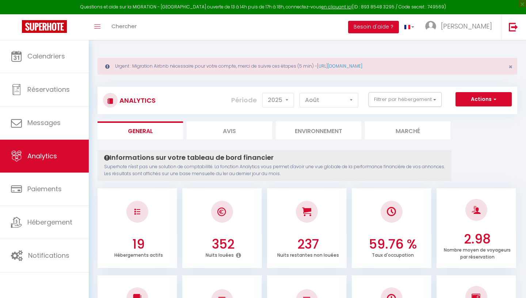
select select "2025"
select select "8"
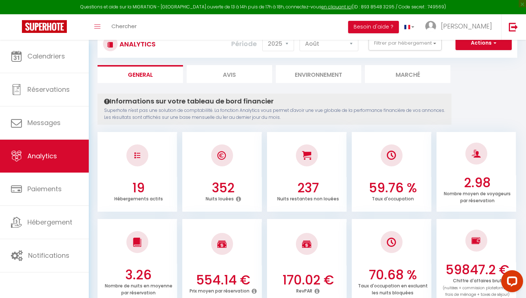
scroll to position [58, 0]
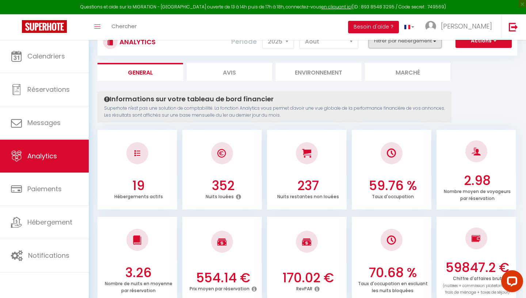
click at [424, 45] on button "Filtrer par hébergement" at bounding box center [405, 41] width 73 height 15
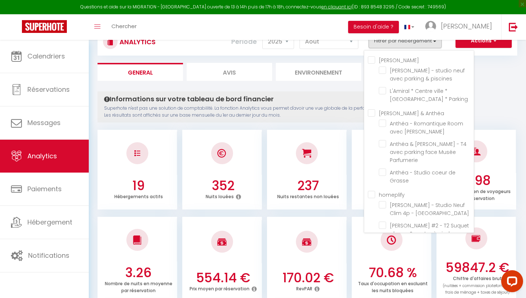
click at [403, 190] on input "homeplify" at bounding box center [421, 193] width 106 height 7
checkbox input "true"
checkbox piscines "false"
checkbox Parking "false"
checkbox Jacuzzi "false"
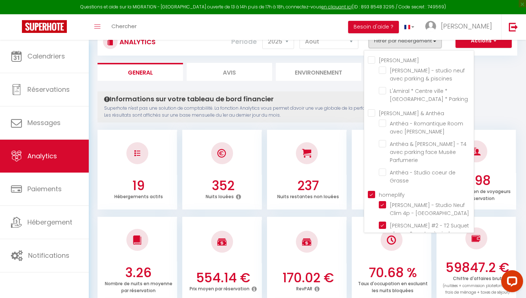
checkbox Parfumerie "false"
checkbox Grasse "false"
checkbox Cannes "true"
checkbox pied "true"
checkbox balcon "true"
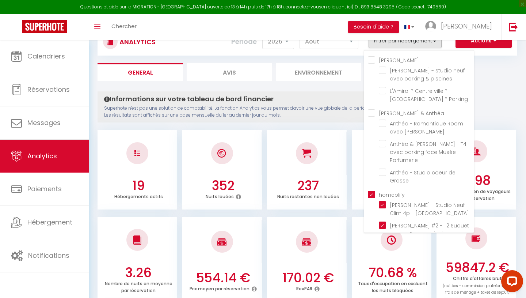
checkbox clim "true"
checkbox Clim "true"
checkbox cannes "true"
checkbox parking "true"
checkbox Bocca "true"
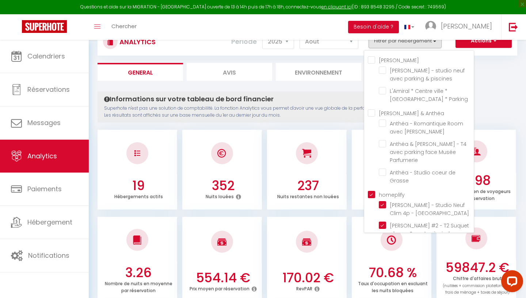
checkbox Suquetta "true"
checkbox Cannes "true"
checkbox centre "true"
checkbox piétonne "true"
checkbox Centre "true"
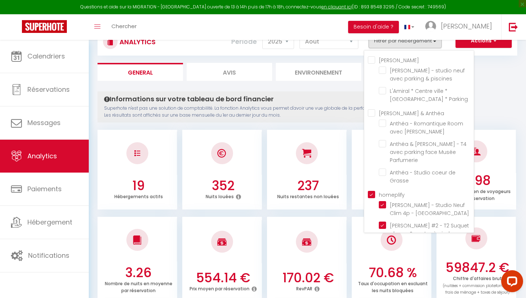
checkbox Suquet "true"
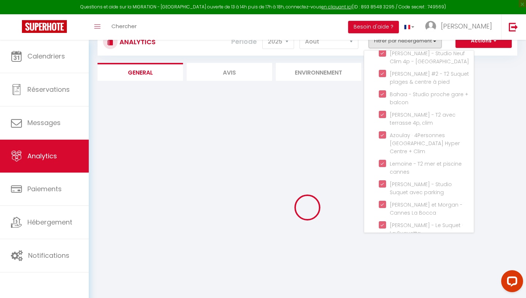
scroll to position [250, 0]
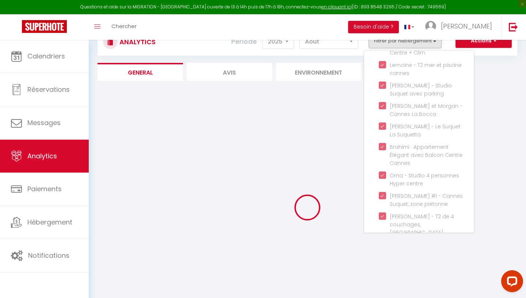
click at [309, 160] on div at bounding box center [308, 207] width 420 height 232
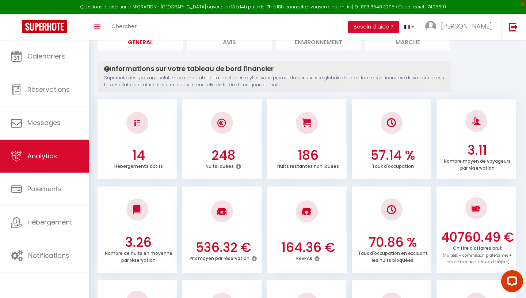
scroll to position [0, 0]
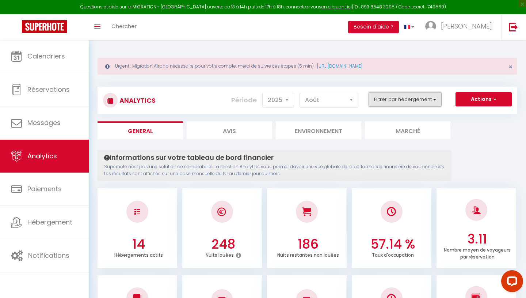
click at [406, 106] on button "Filtrer par hébergement" at bounding box center [405, 99] width 73 height 15
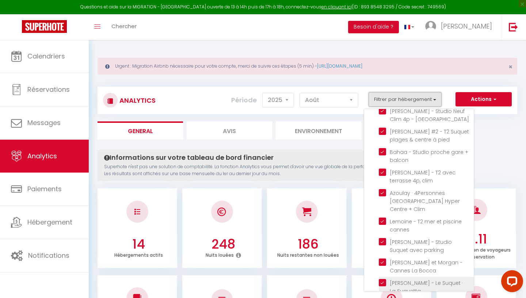
scroll to position [250, 0]
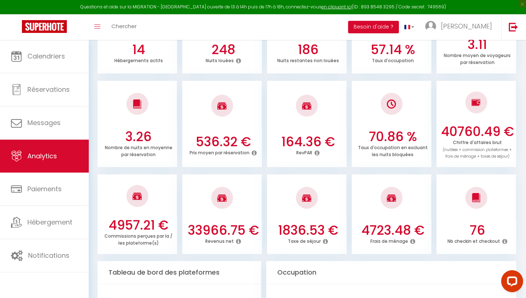
scroll to position [202, 0]
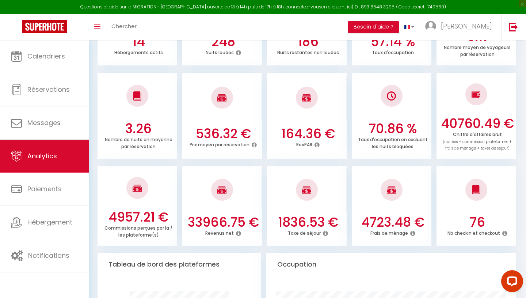
click at [412, 235] on icon at bounding box center [412, 233] width 5 height 6
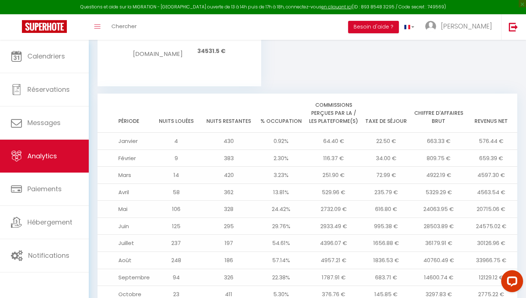
scroll to position [825, 0]
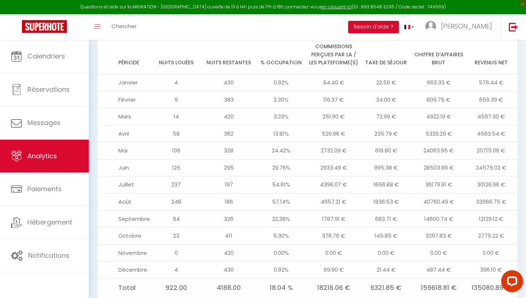
drag, startPoint x: 505, startPoint y: 175, endPoint x: 480, endPoint y: 135, distance: 47.9
click at [480, 135] on tbody "[DATE] 430 0.92% 64.40 € 22.50 € 663.33 € 576.44 € [DATE] 383 2.30% 116.37 € 34…" at bounding box center [308, 185] width 420 height 223
click at [480, 142] on td "20715.06 €" at bounding box center [491, 150] width 53 height 17
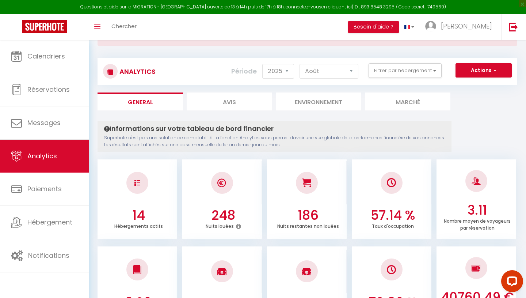
scroll to position [0, 0]
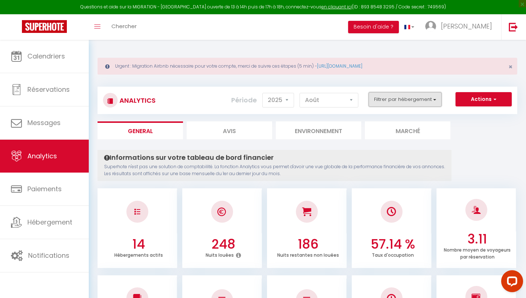
click at [393, 98] on button "Filtrer par hébergement" at bounding box center [405, 99] width 73 height 15
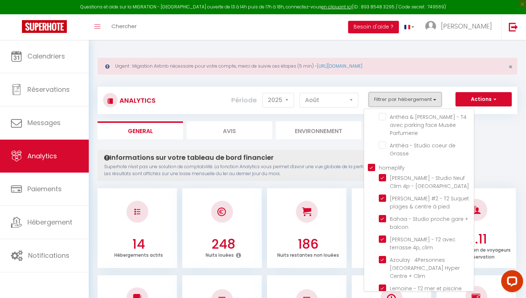
scroll to position [88, 0]
click at [374, 161] on input "homeplify" at bounding box center [421, 164] width 106 height 7
checkbox input "false"
checkbox piscines "false"
checkbox Parking "false"
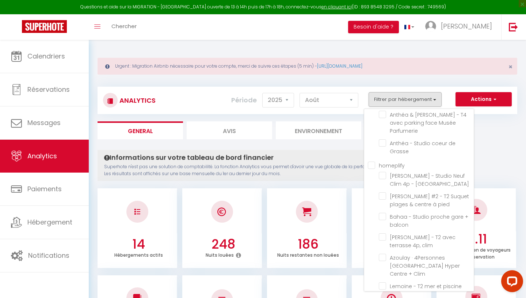
checkbox Jacuzzi "false"
checkbox Parfumerie "false"
checkbox Grasse "false"
checkbox Cannes "false"
checkbox pied "false"
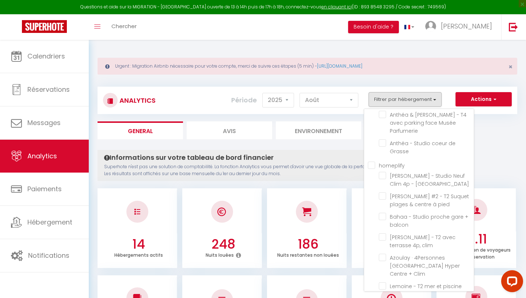
checkbox balcon "false"
checkbox clim "false"
checkbox Clim "false"
checkbox cannes "false"
checkbox parking "false"
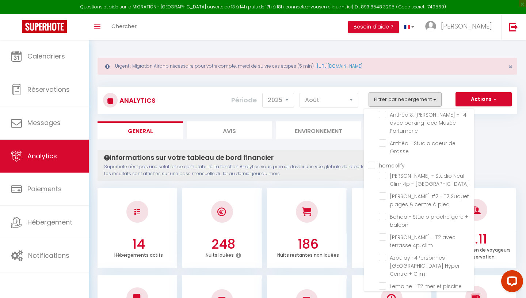
checkbox Bocca "false"
checkbox Suquetta "false"
checkbox Cannes "false"
checkbox centre "false"
checkbox piétonne "false"
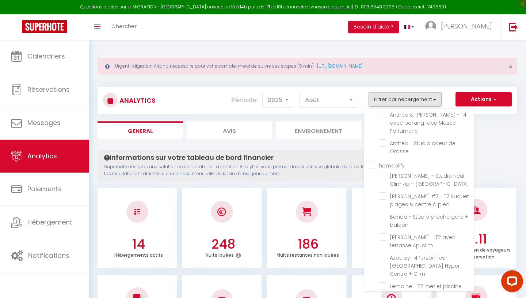
checkbox Centre "false"
checkbox Suquet "false"
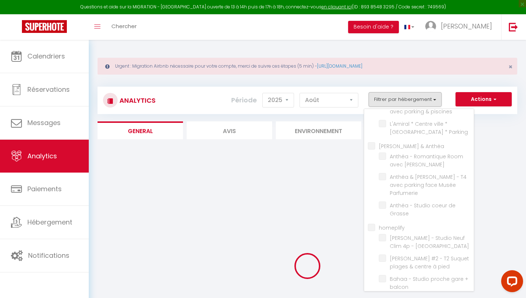
scroll to position [25, 0]
checkbox piscines "false"
checkbox Parking "false"
checkbox Jacuzzi "false"
checkbox Parfumerie "false"
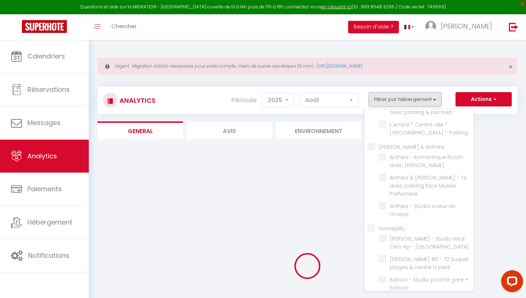
checkbox Grasse "false"
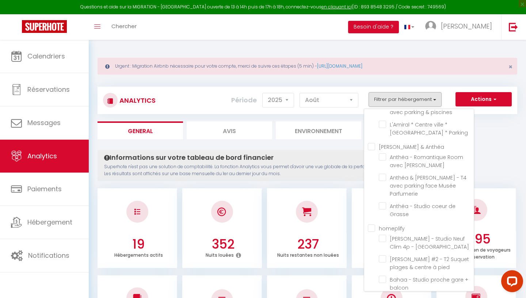
click at [377, 147] on Anthéa "[PERSON_NAME] & Anthéa" at bounding box center [421, 145] width 106 height 7
checkbox Anthéa "true"
checkbox piscines "false"
checkbox Parking "false"
checkbox Jacuzzi "true"
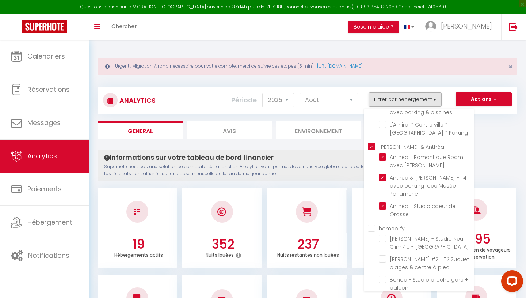
checkbox Parfumerie "true"
checkbox Grasse "true"
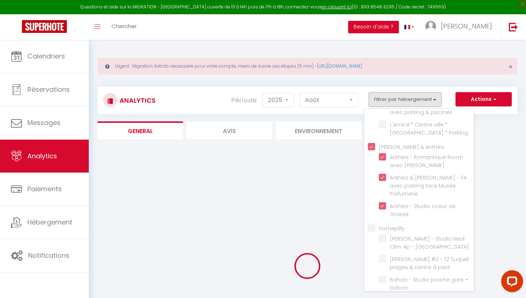
click at [494, 145] on div "Analytics Actions Génération SuperConciergerie Génération SuperAnalyzer Générat…" at bounding box center [308, 231] width 420 height 302
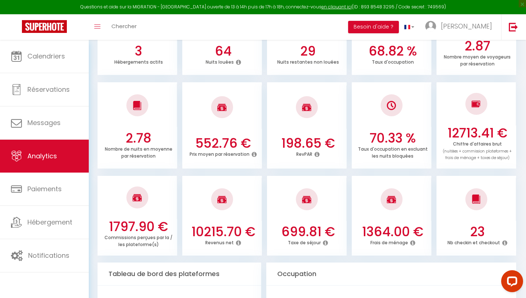
scroll to position [252, 0]
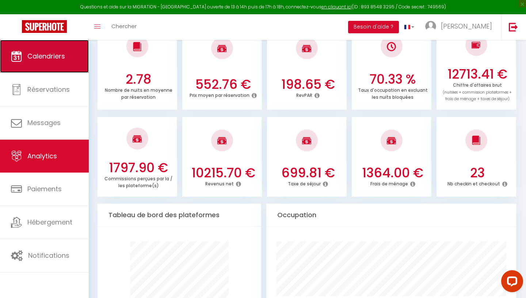
click at [80, 47] on link "Calendriers" at bounding box center [44, 56] width 89 height 33
